Goal: Task Accomplishment & Management: Manage account settings

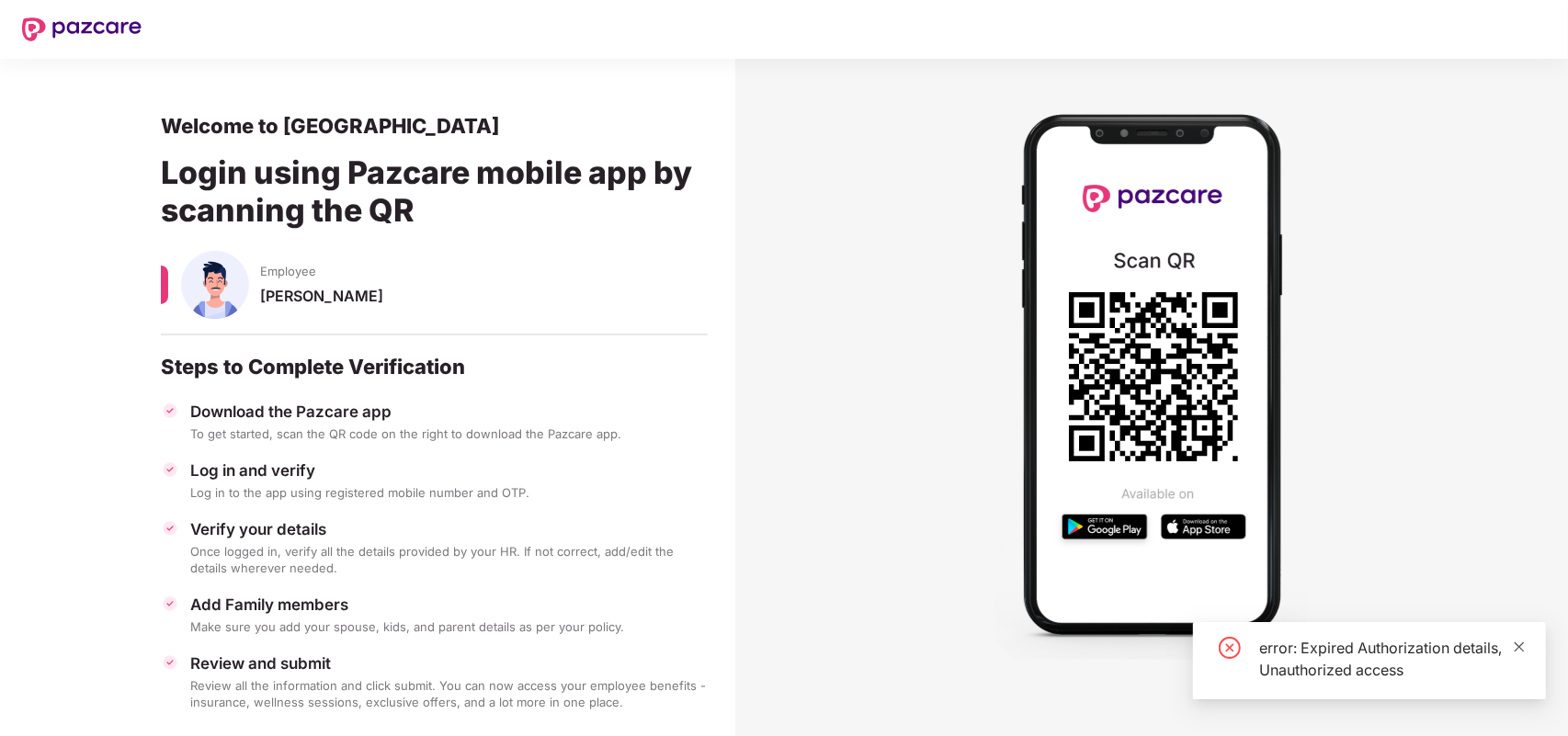
click at [1519, 646] on icon "close" at bounding box center [1519, 647] width 11 height 11
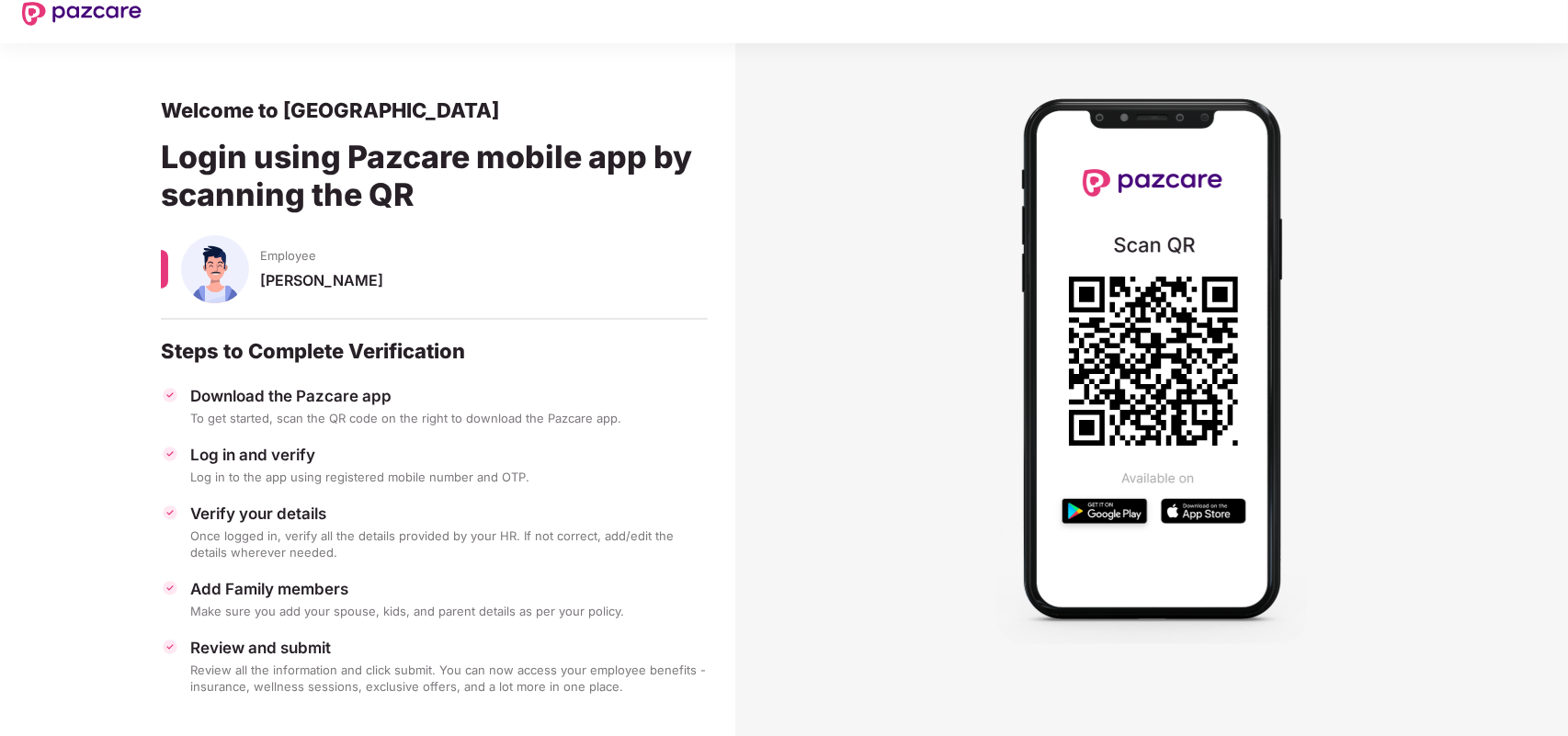
scroll to position [29, 0]
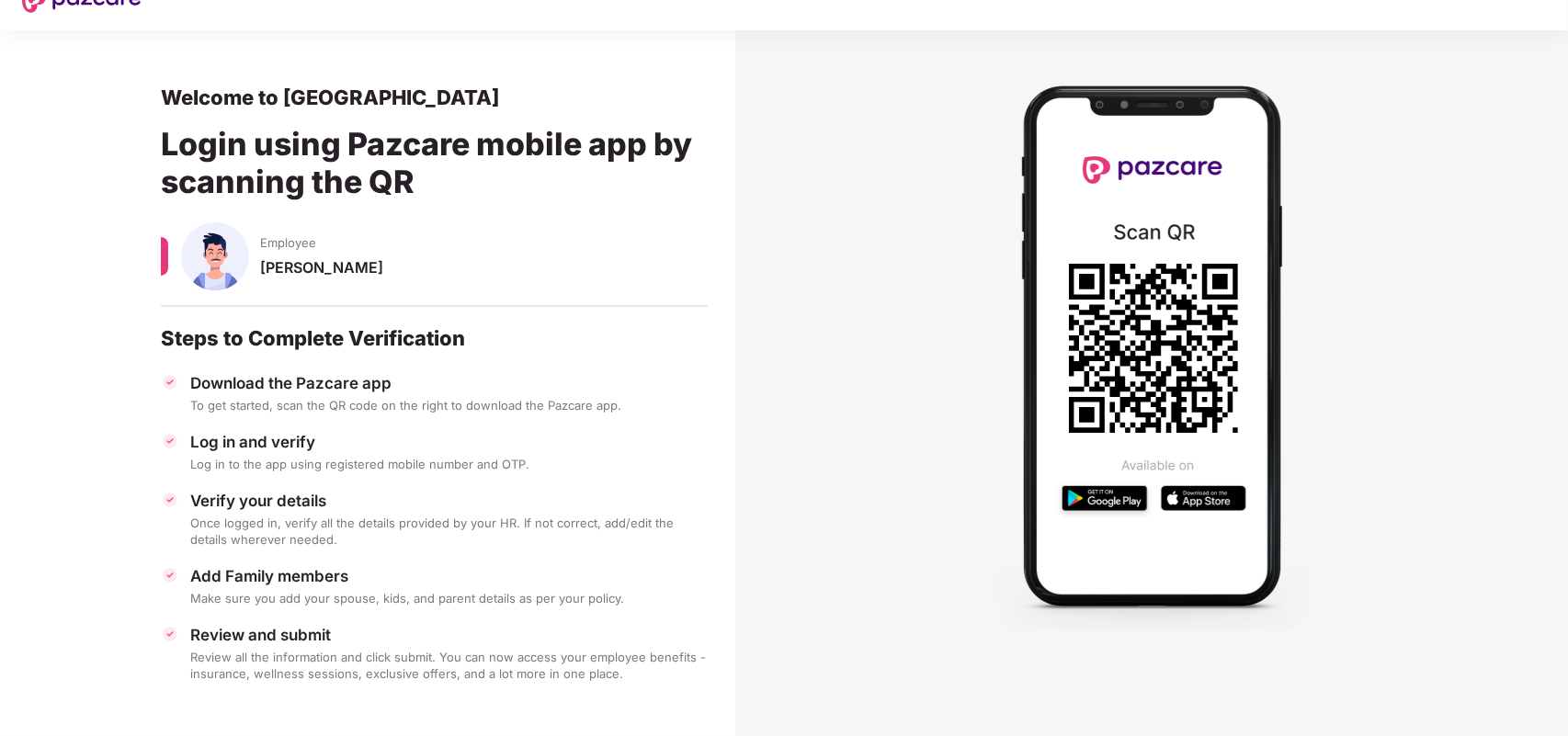
click at [161, 440] on img at bounding box center [170, 441] width 18 height 18
click at [174, 442] on img at bounding box center [170, 441] width 18 height 18
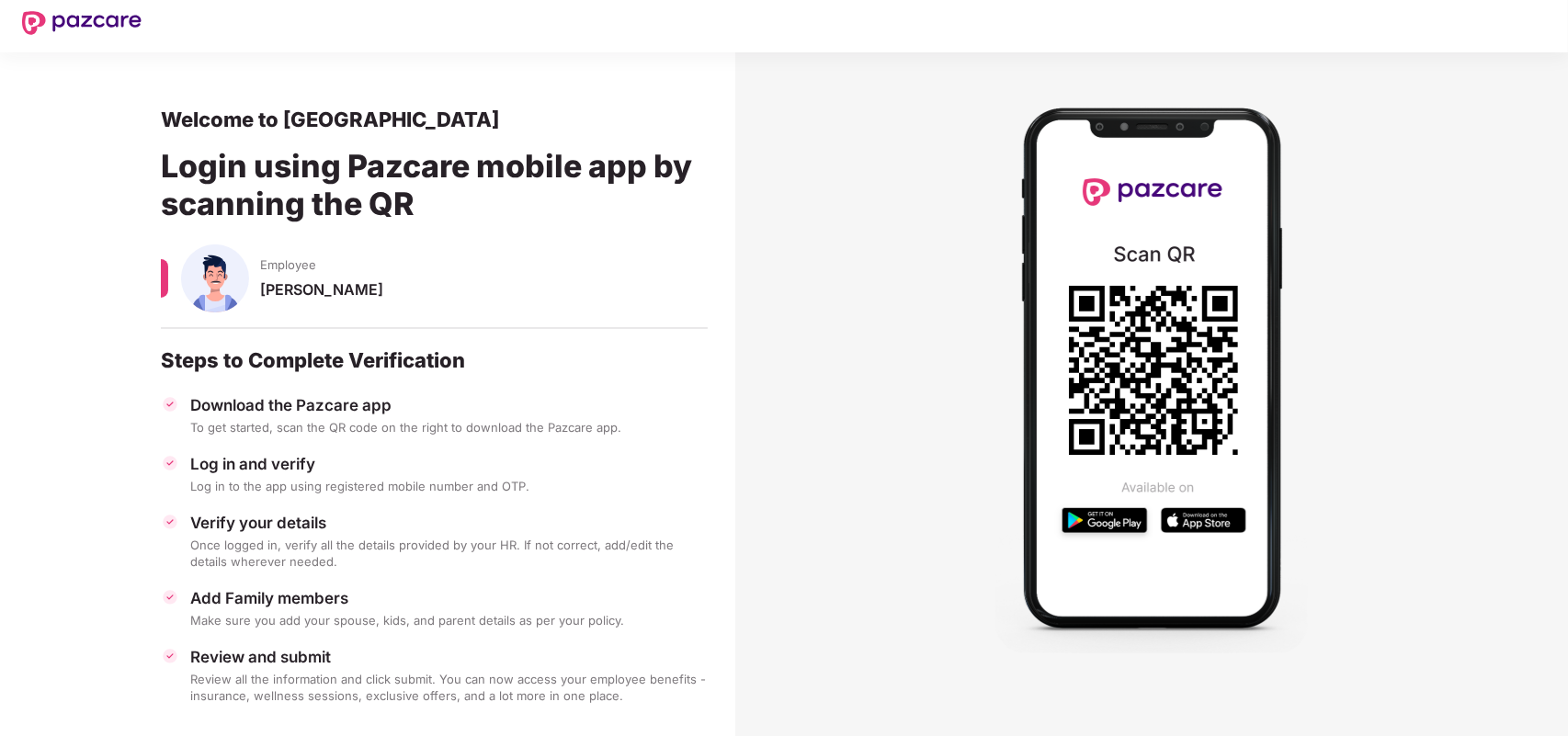
scroll to position [0, 0]
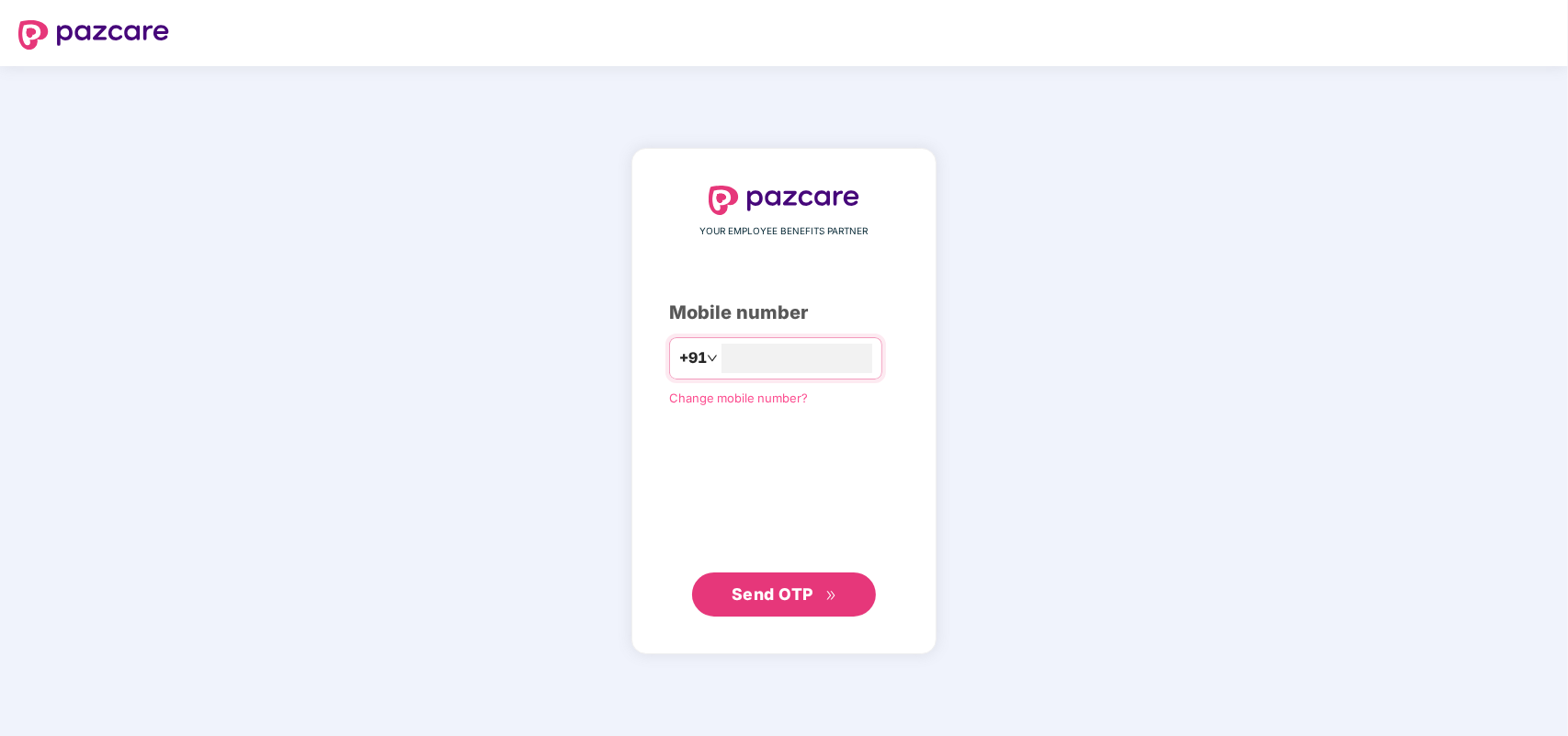
type input "**********"
click at [811, 604] on span "Send OTP" at bounding box center [784, 594] width 105 height 26
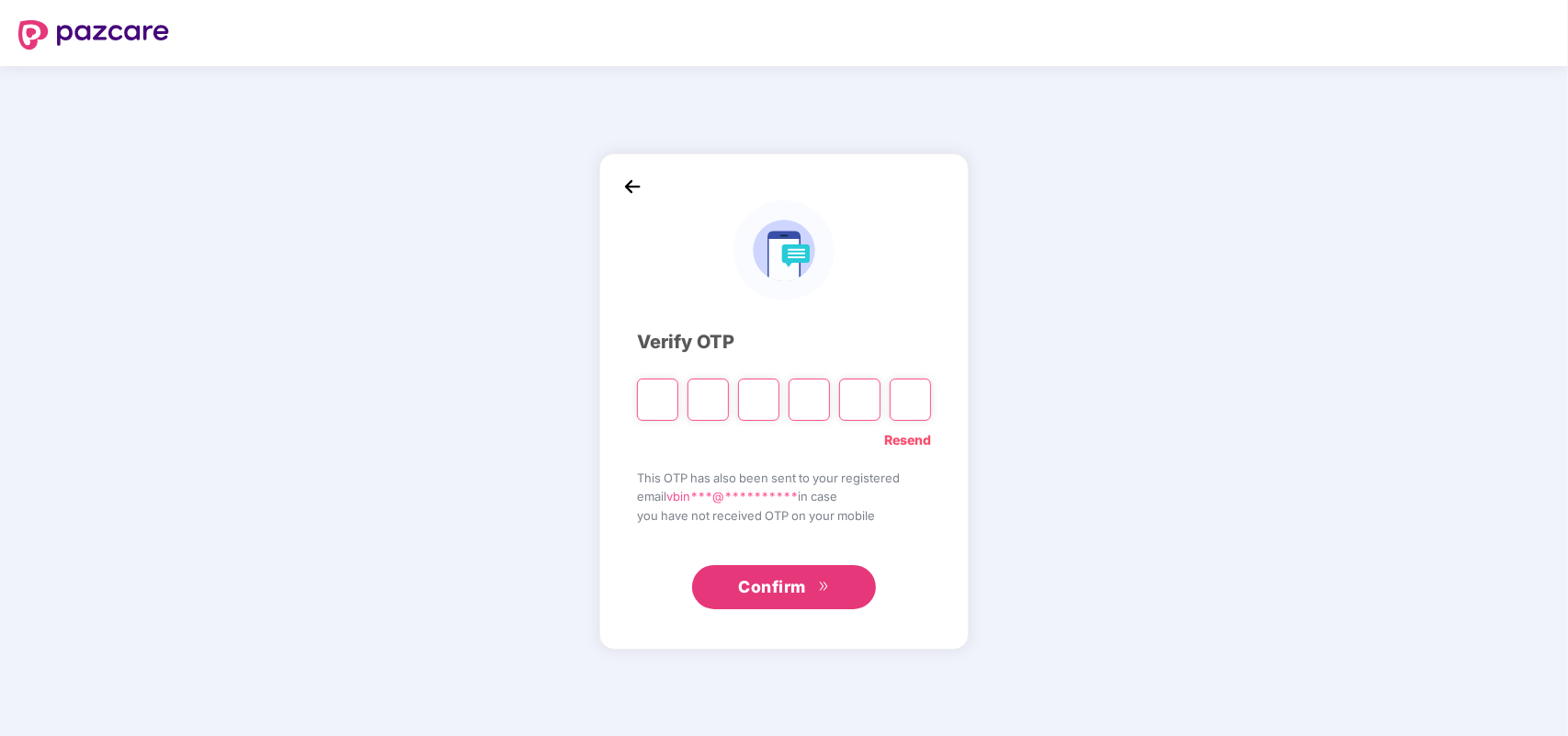
type input "*"
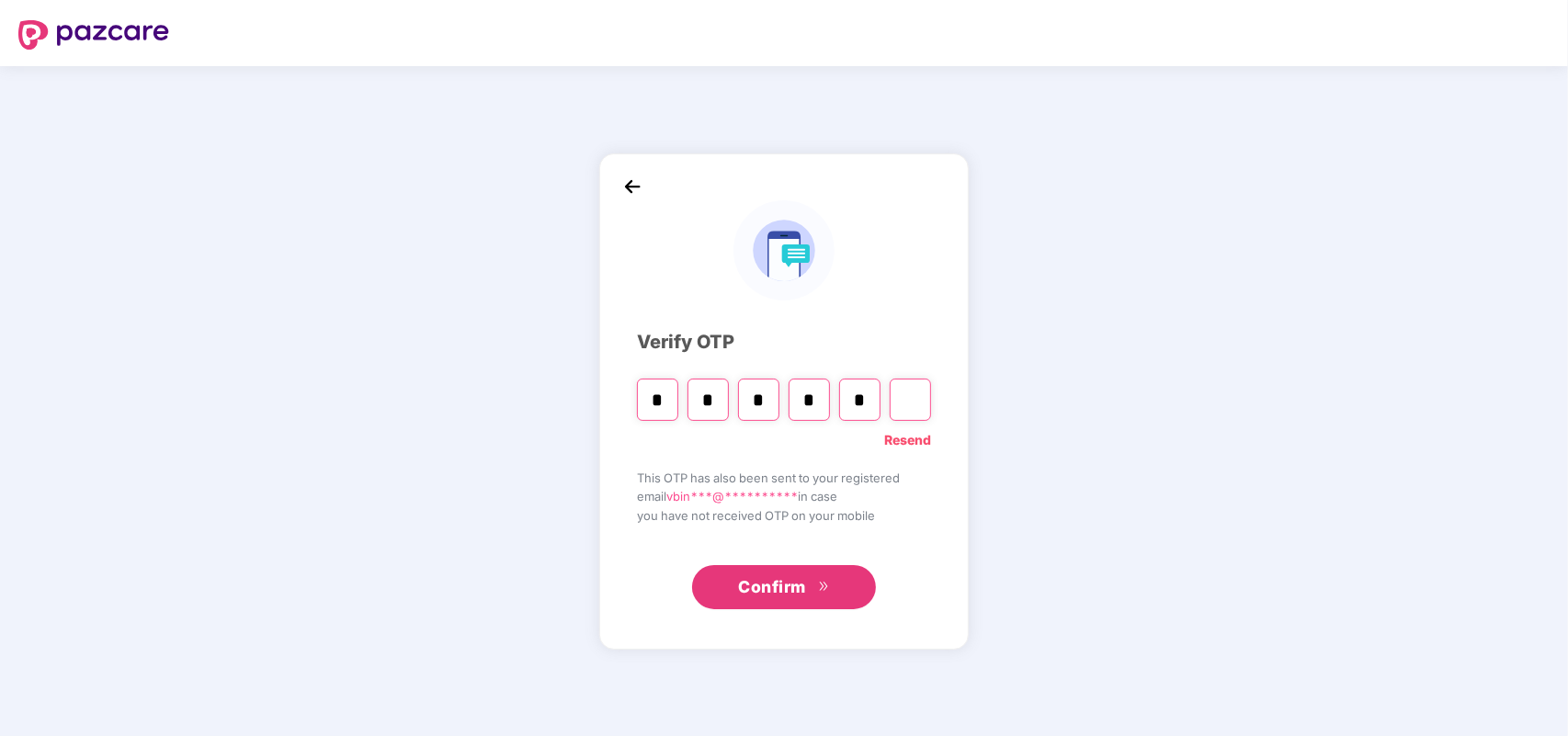
type input "*"
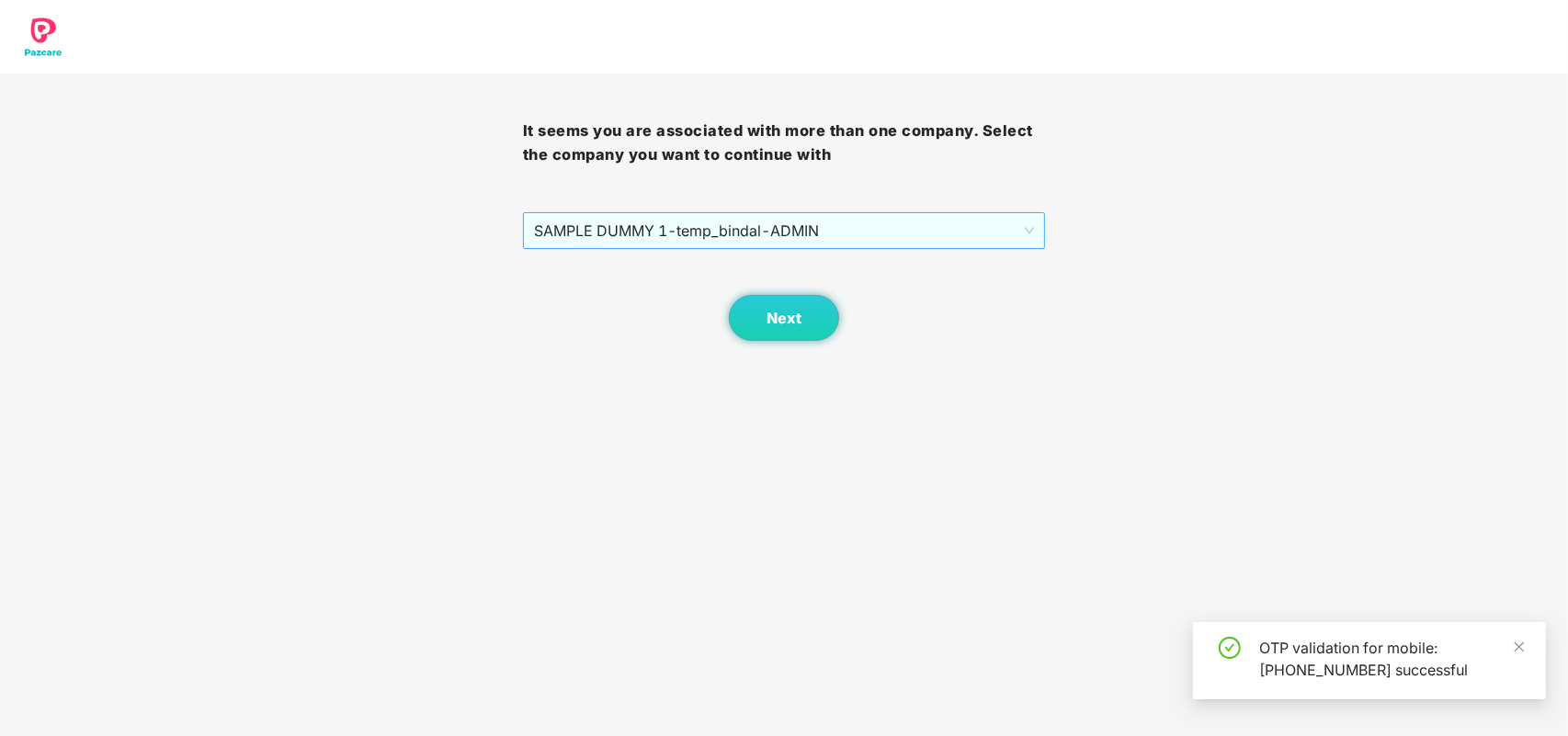
click at [875, 242] on span "SAMPLE DUMMY 1 - temp_bindal - ADMIN" at bounding box center [784, 231] width 501 height 34
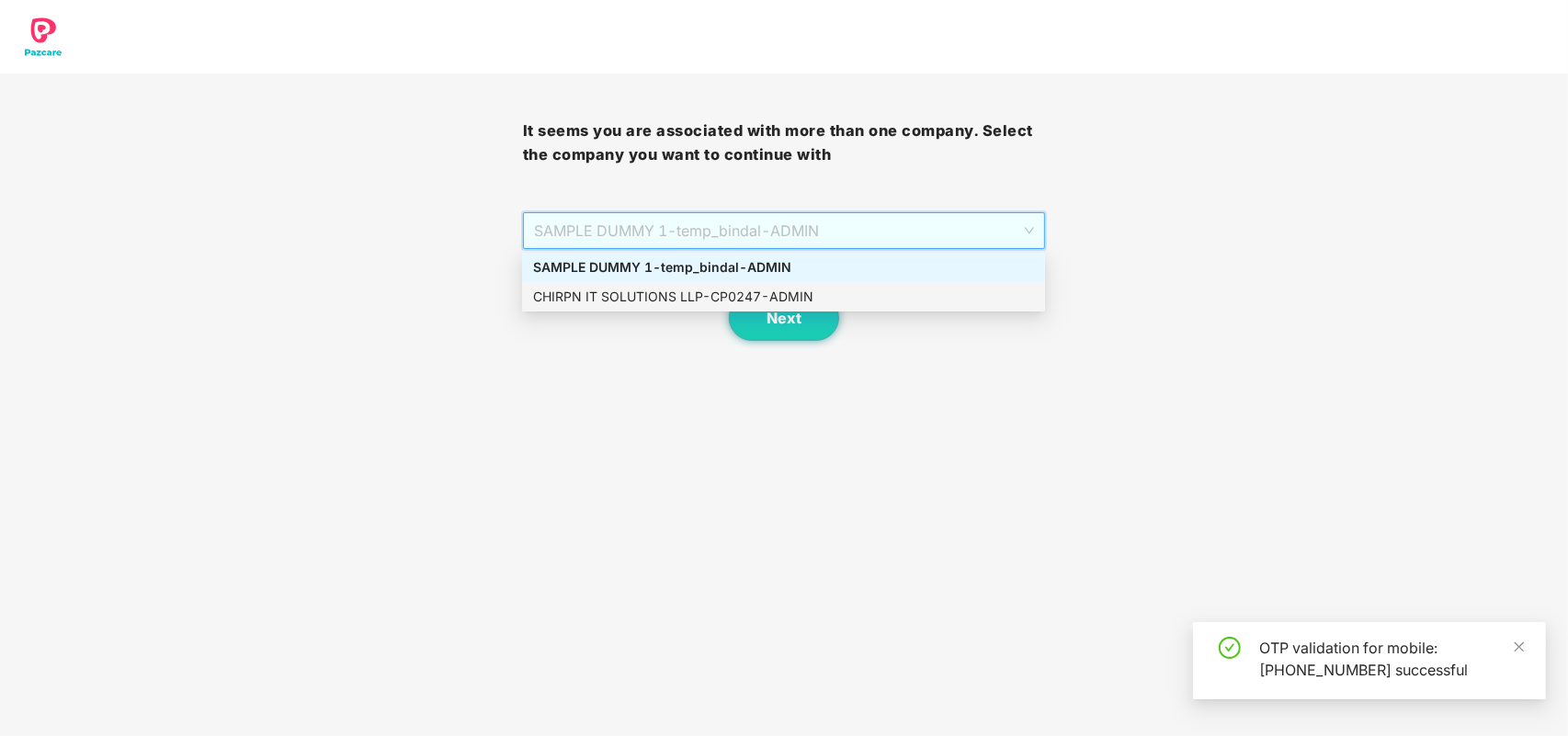
click at [813, 290] on div "CHIRPN IT SOLUTIONS LLP - CP0247 - ADMIN" at bounding box center [783, 296] width 501 height 20
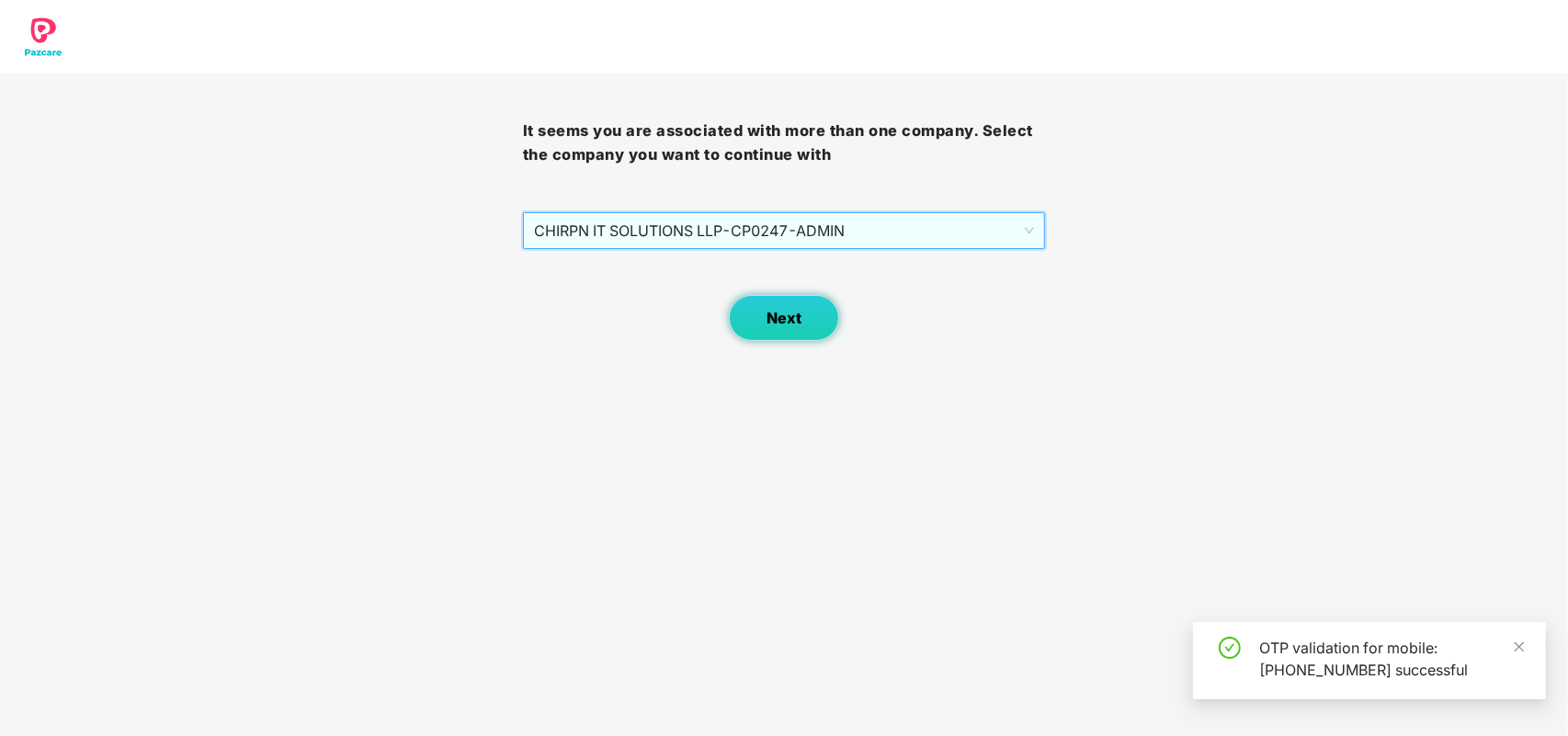
click at [802, 322] on button "Next" at bounding box center [784, 318] width 110 height 46
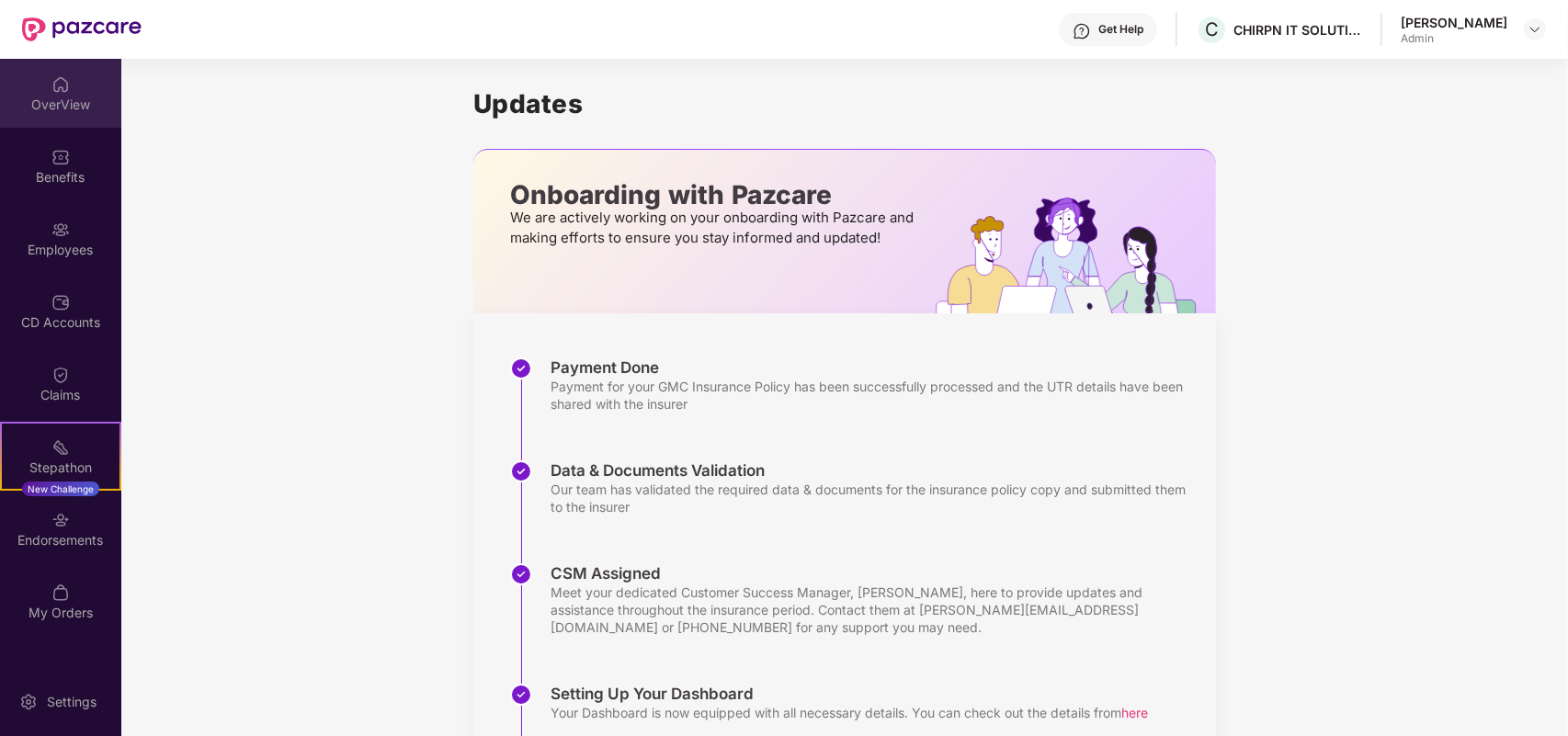
click at [72, 90] on div "OverView" at bounding box center [60, 93] width 122 height 69
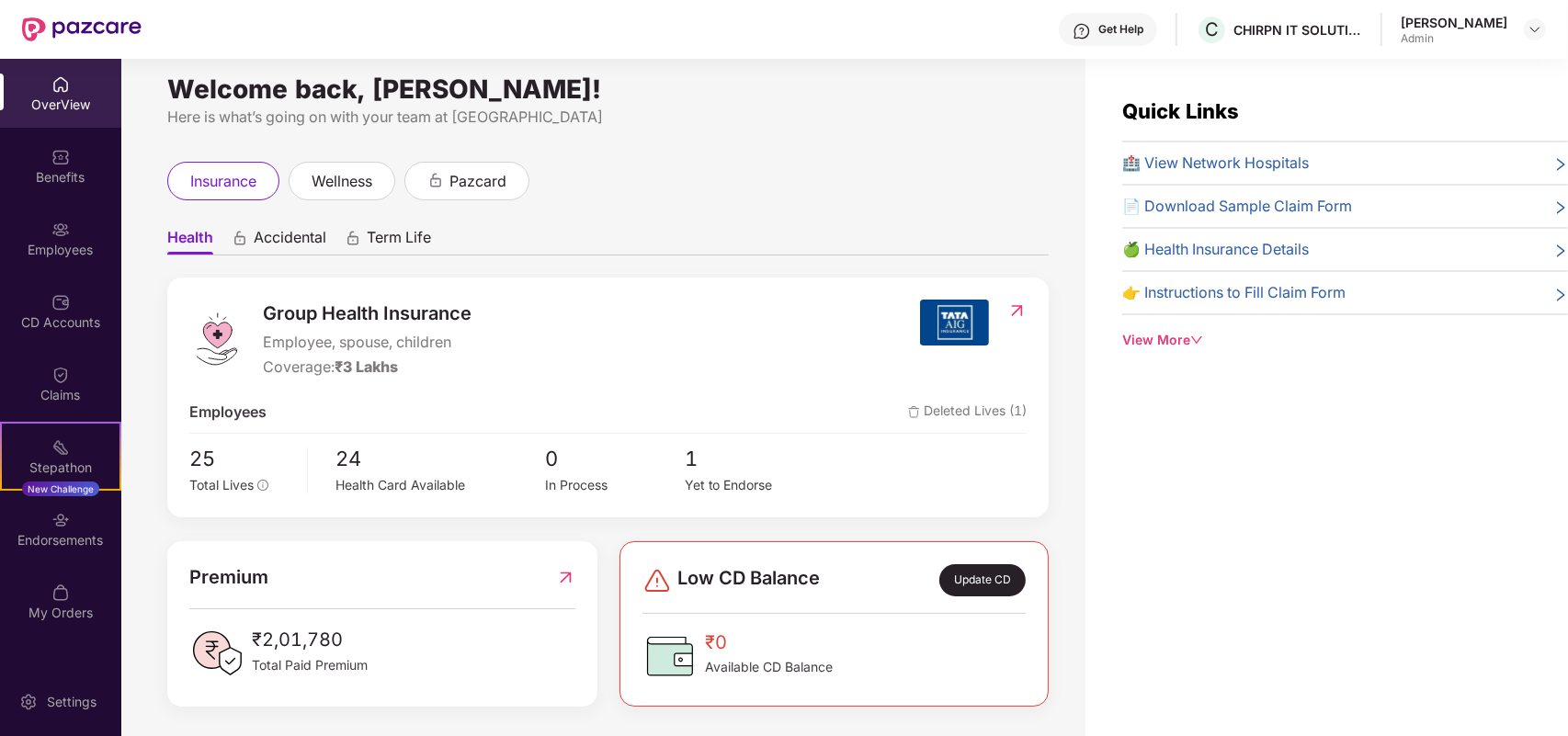
scroll to position [18, 0]
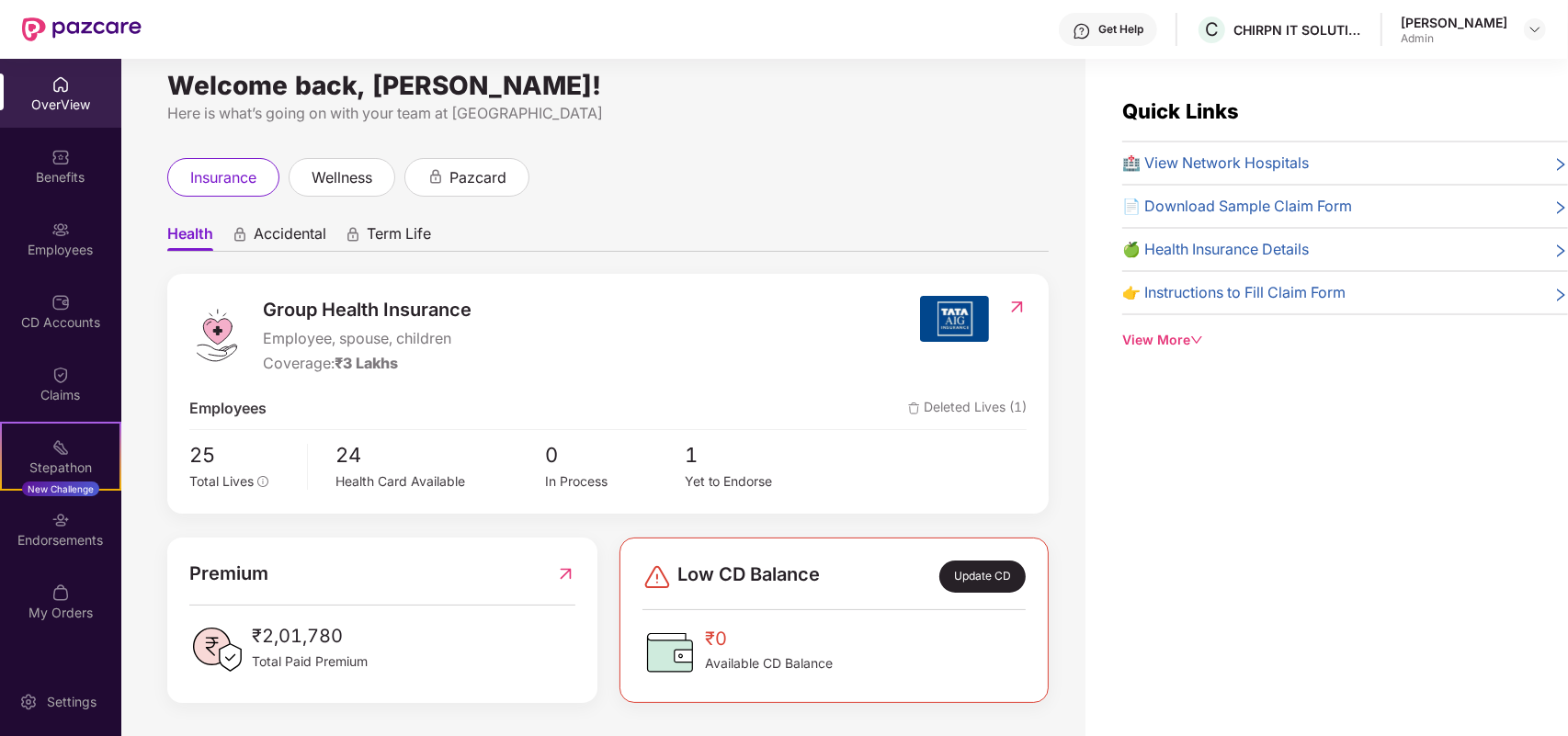
click at [1194, 340] on icon "down" at bounding box center [1196, 340] width 11 height 8
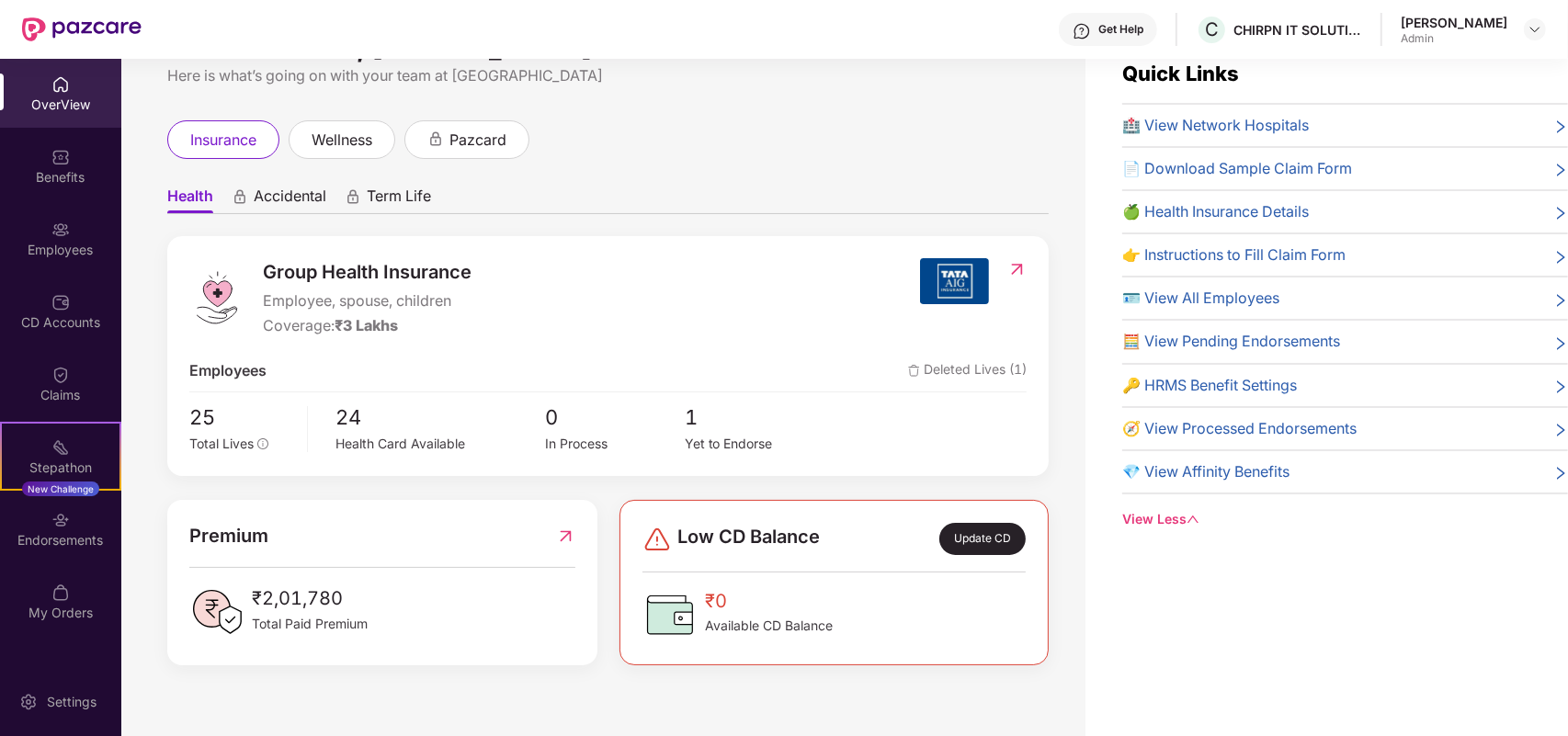
scroll to position [58, 0]
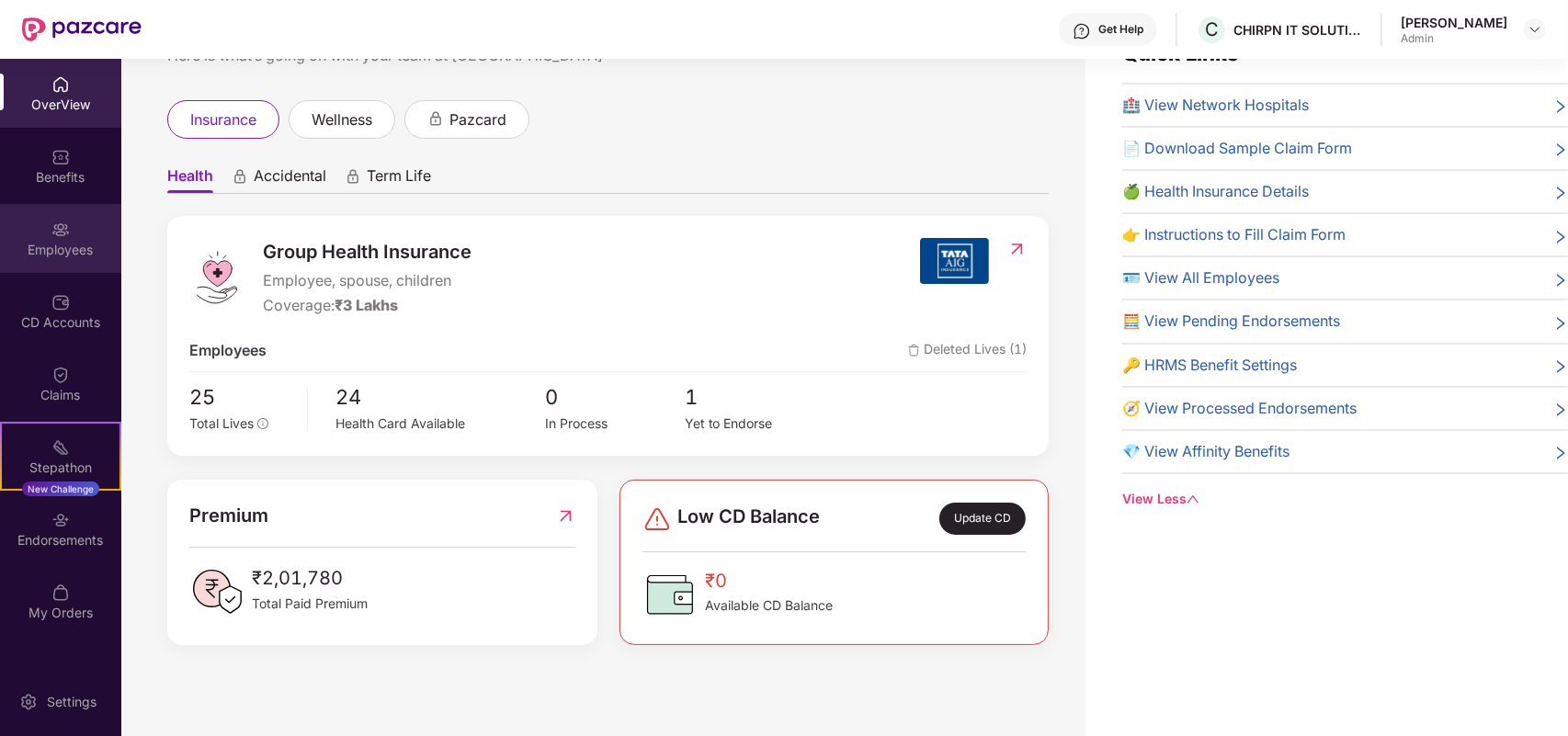
click at [60, 220] on img at bounding box center [60, 229] width 18 height 18
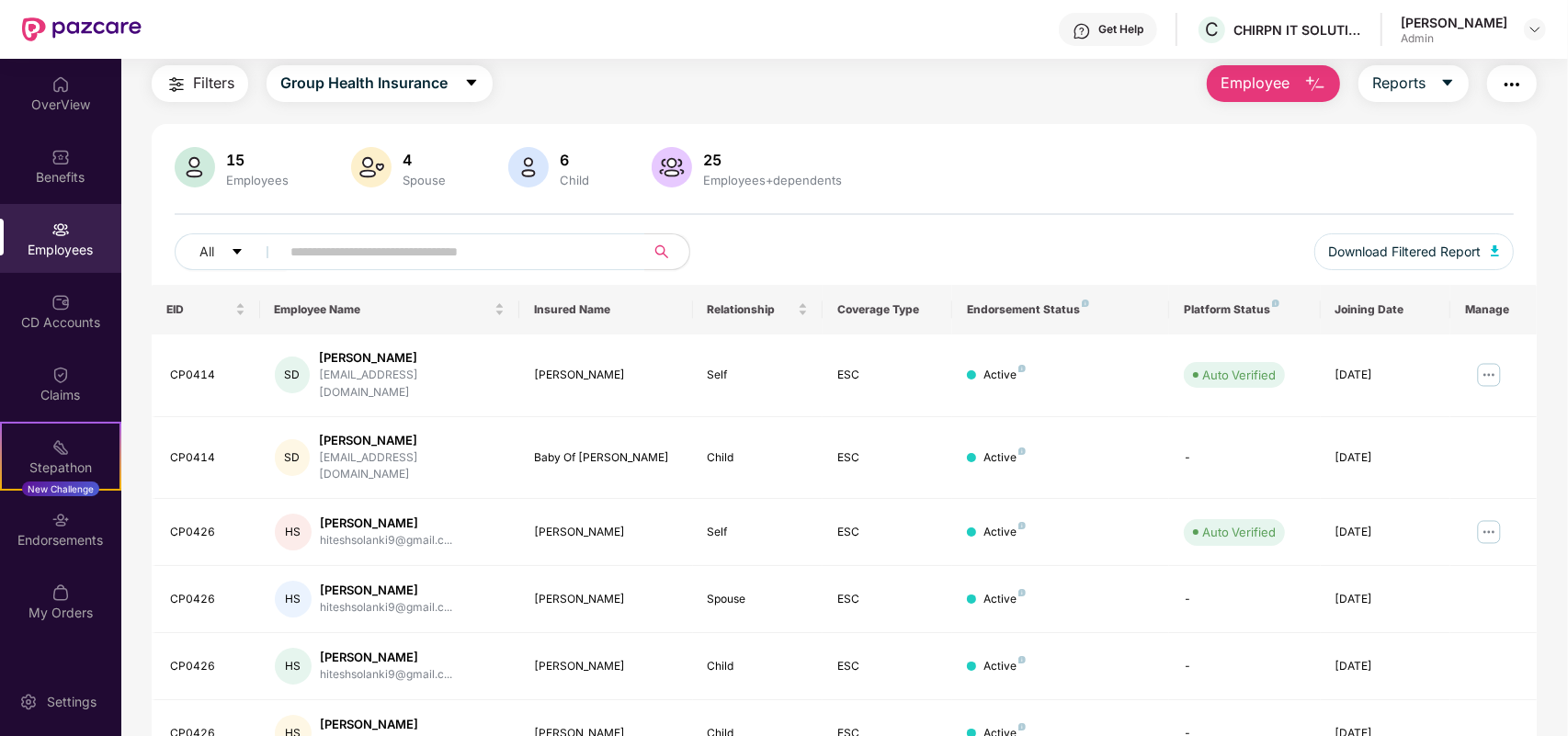
click at [1286, 80] on span "Employee" at bounding box center [1255, 83] width 69 height 23
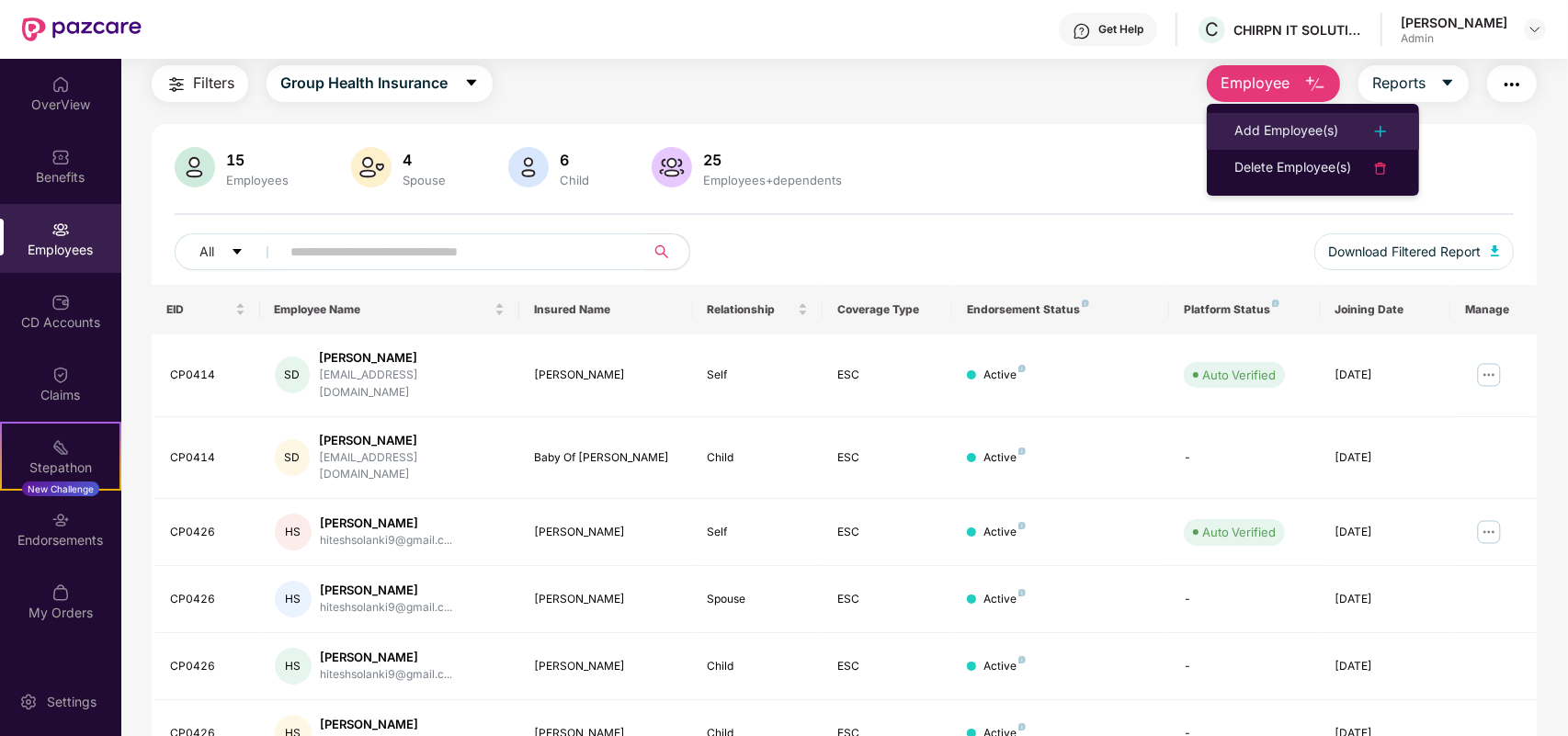
click at [1280, 123] on div "Add Employee(s)" at bounding box center [1285, 131] width 103 height 22
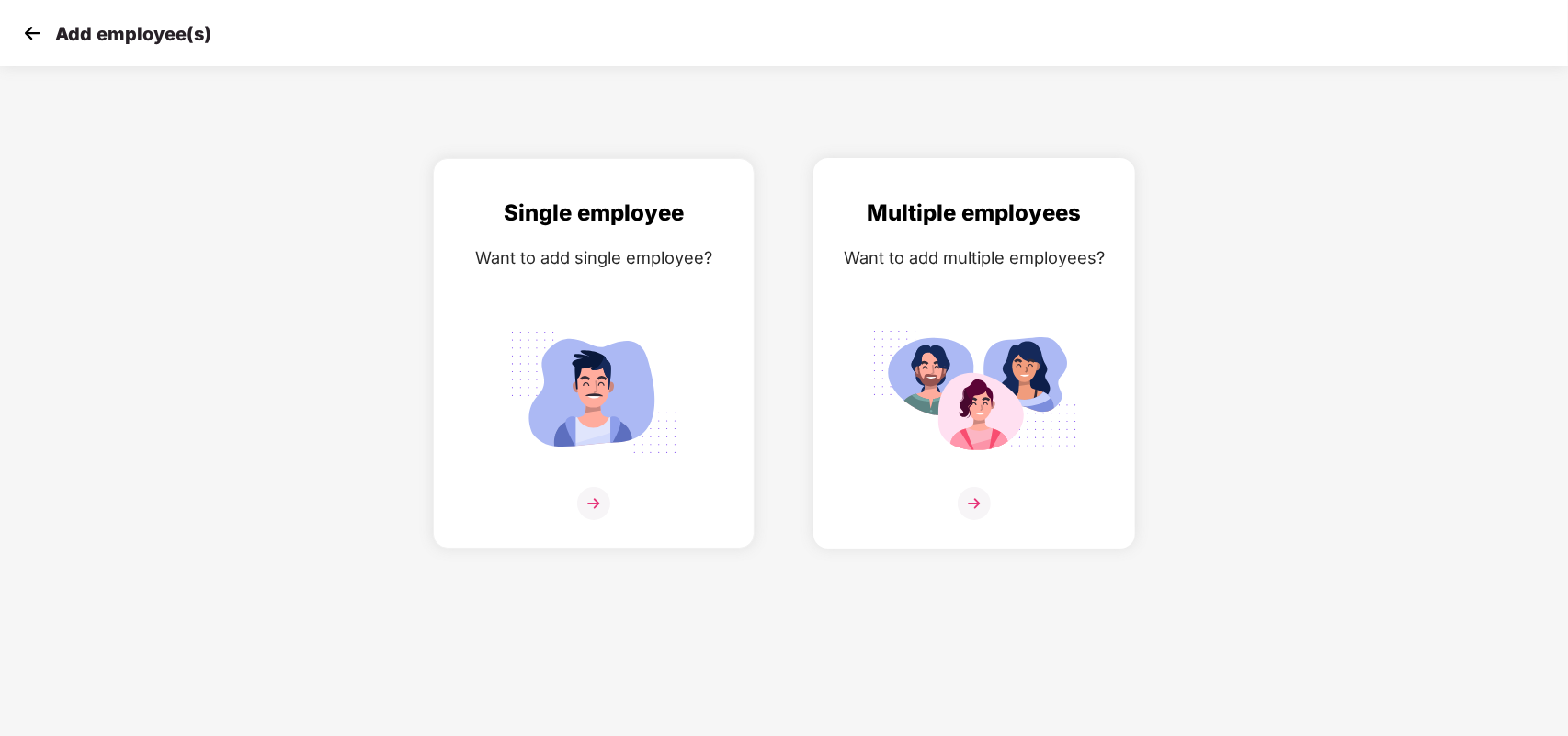
click at [971, 503] on img at bounding box center [974, 503] width 34 height 34
click at [602, 506] on img at bounding box center [593, 503] width 34 height 34
click at [1057, 359] on img at bounding box center [973, 393] width 206 height 144
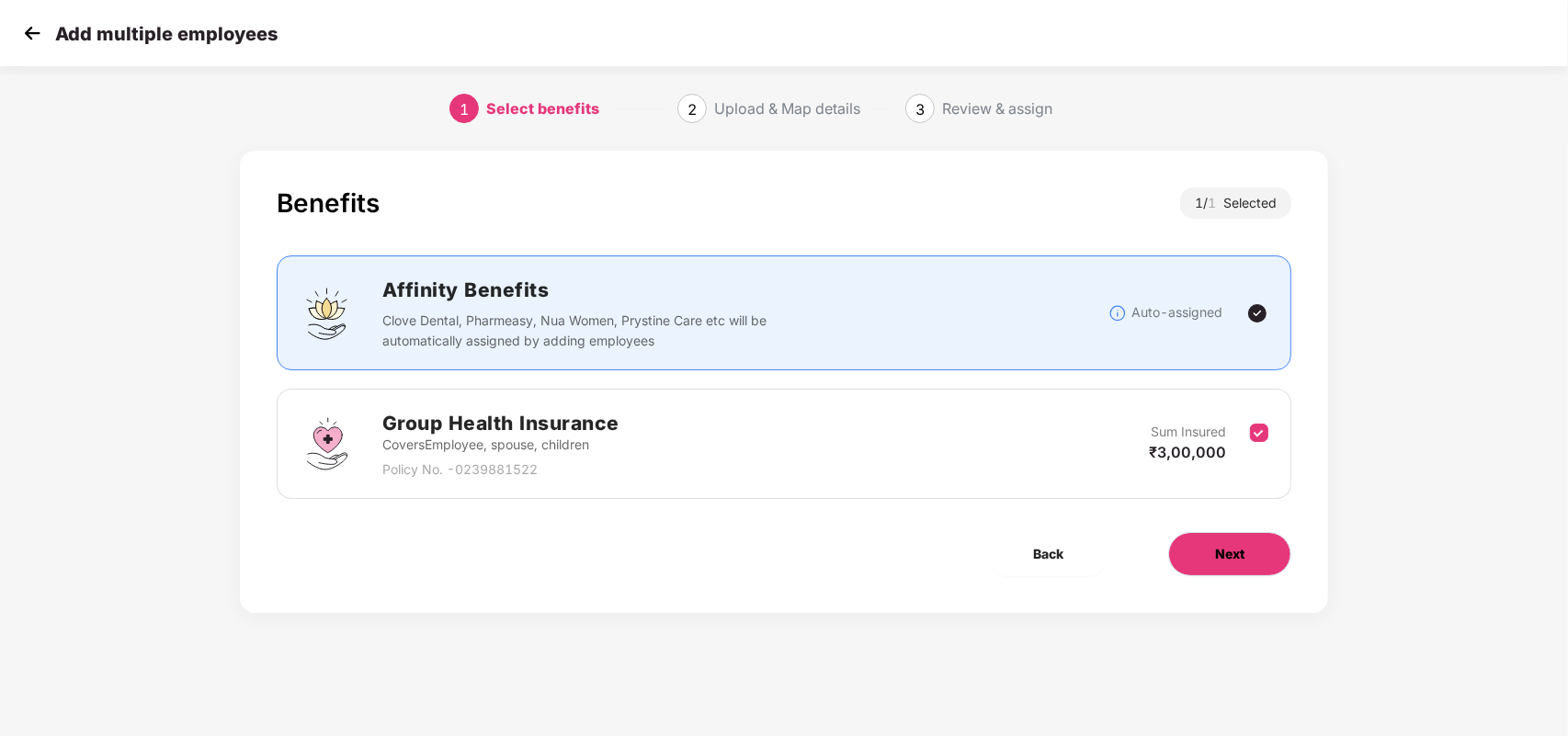
click at [1231, 558] on span "Next" at bounding box center [1229, 554] width 30 height 20
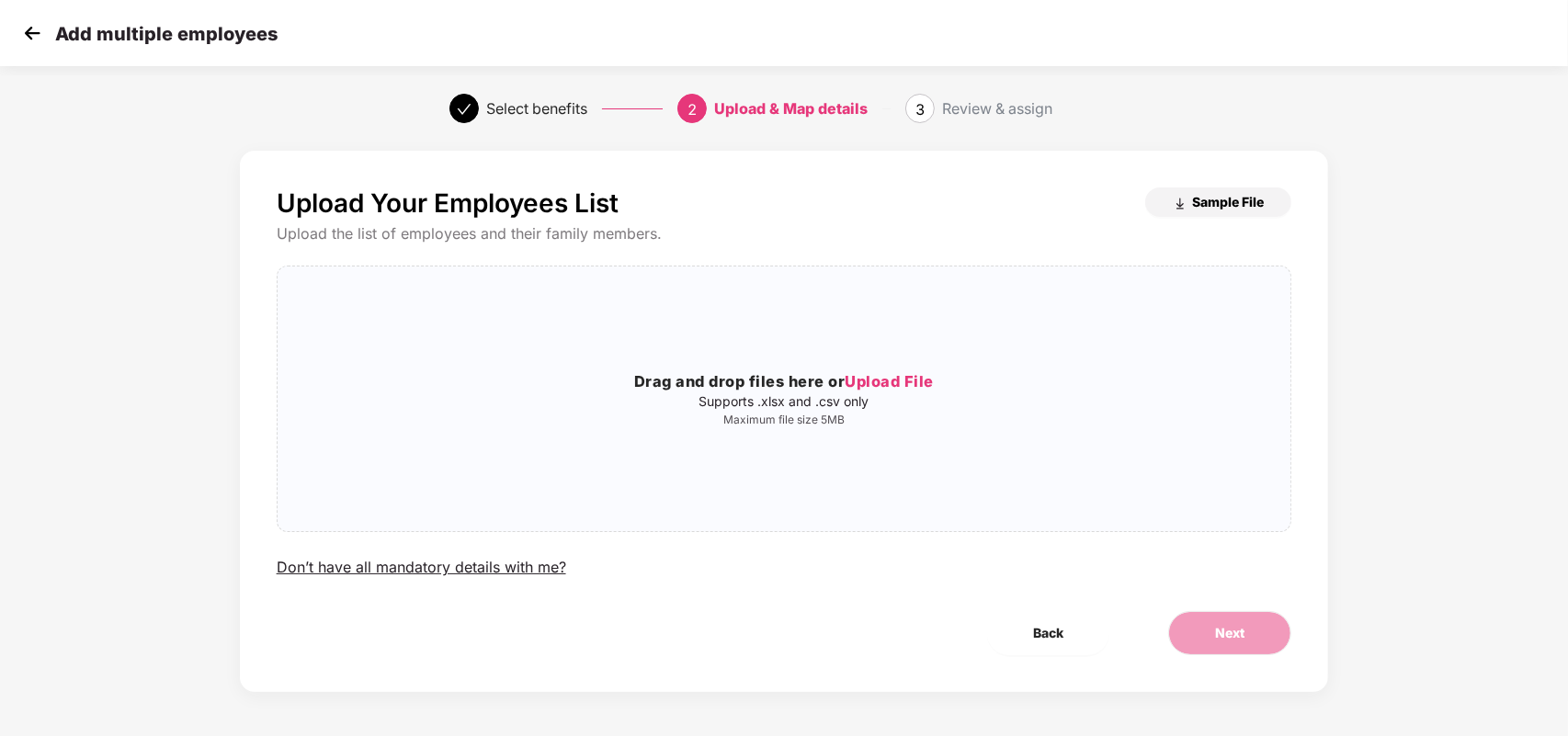
click at [1206, 210] on span "Sample File" at bounding box center [1227, 201] width 72 height 17
click at [1045, 622] on button "Back" at bounding box center [1048, 633] width 123 height 44
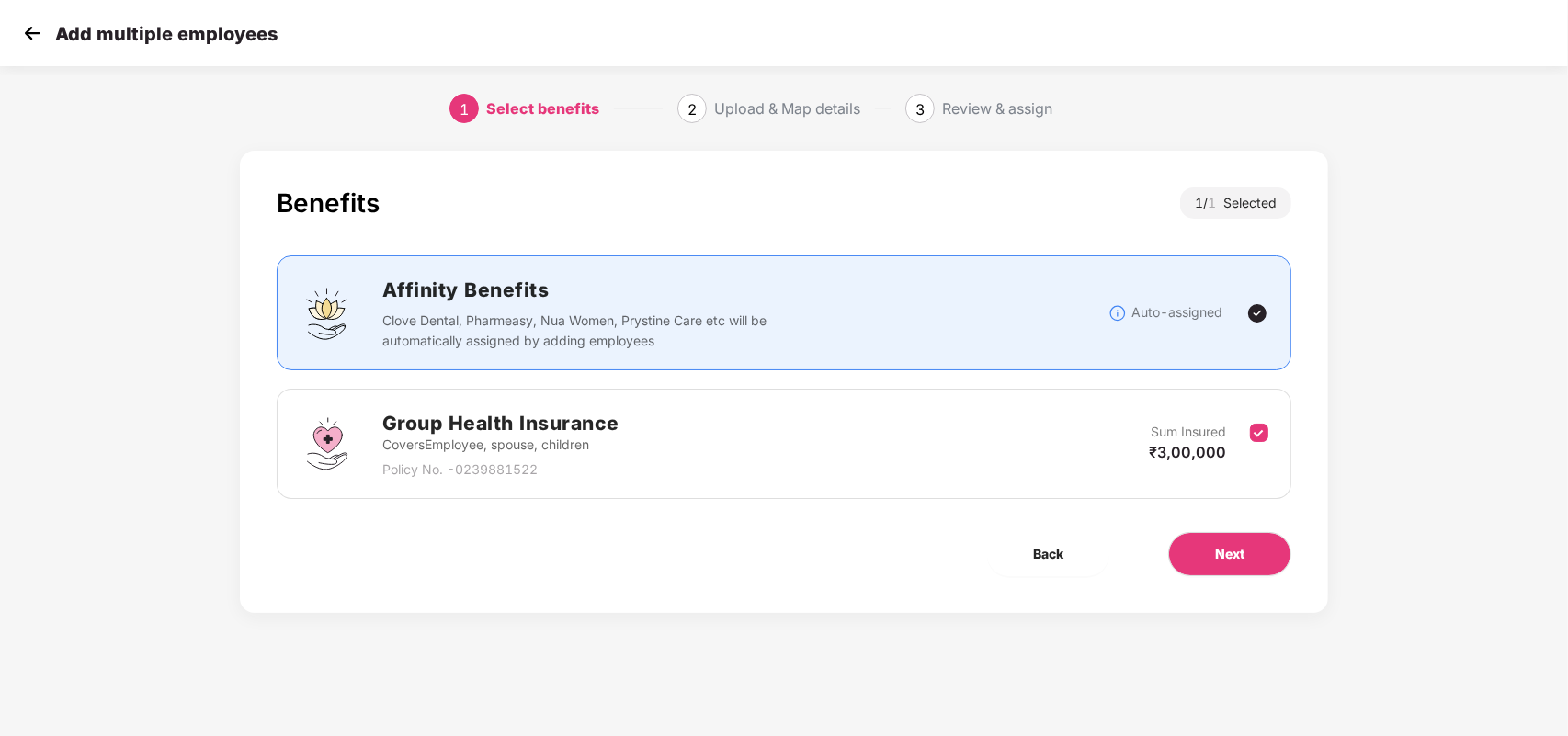
click at [23, 39] on img at bounding box center [32, 33] width 28 height 28
